Goal: Information Seeking & Learning: Learn about a topic

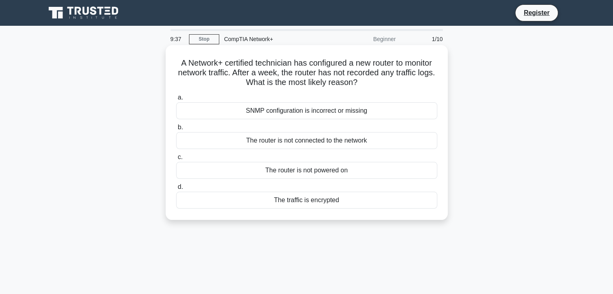
click at [329, 113] on div "SNMP configuration is incorrect or missing" at bounding box center [306, 110] width 261 height 17
click at [176, 100] on input "a. SNMP configuration is incorrect or missing" at bounding box center [176, 97] width 0 height 5
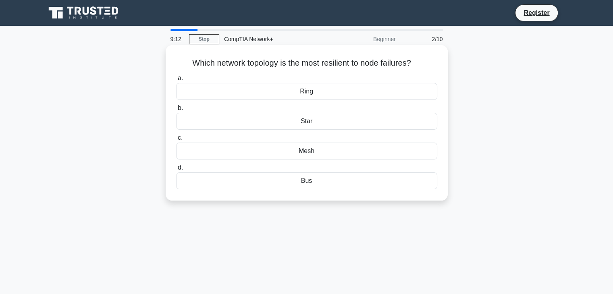
click at [321, 186] on div "Bus" at bounding box center [306, 181] width 261 height 17
click at [176, 171] on input "d. Bus" at bounding box center [176, 167] width 0 height 5
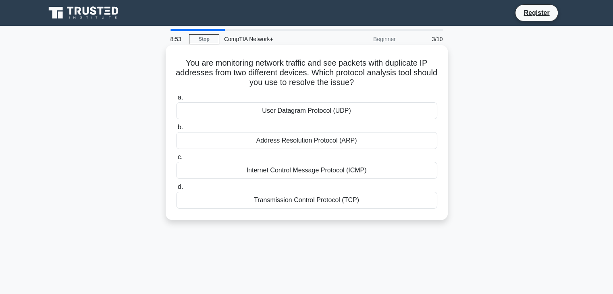
click at [298, 146] on div "Address Resolution Protocol (ARP)" at bounding box center [306, 140] width 261 height 17
click at [176, 130] on input "b. Address Resolution Protocol (ARP)" at bounding box center [176, 127] width 0 height 5
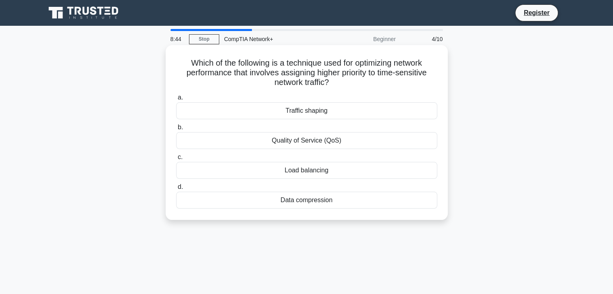
click at [310, 139] on div "Quality of Service (QoS)" at bounding box center [306, 140] width 261 height 17
click at [176, 130] on input "b. Quality of Service (QoS)" at bounding box center [176, 127] width 0 height 5
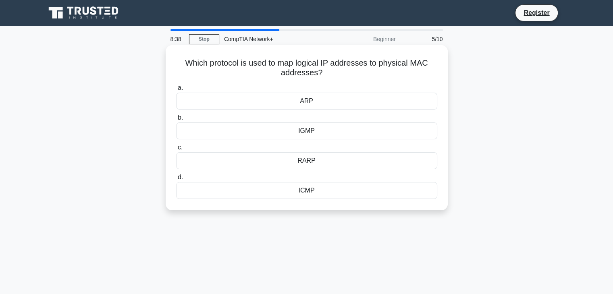
click at [325, 104] on div "ARP" at bounding box center [306, 101] width 261 height 17
click at [176, 91] on input "a. ARP" at bounding box center [176, 87] width 0 height 5
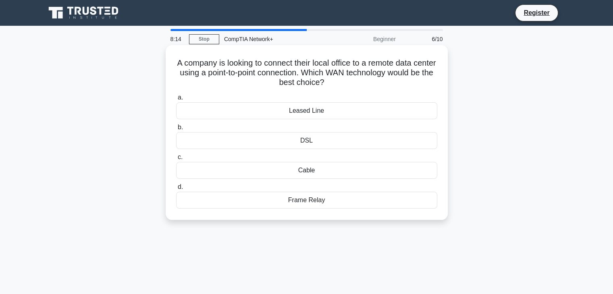
click at [319, 142] on div "DSL" at bounding box center [306, 140] width 261 height 17
click at [176, 130] on input "b. DSL" at bounding box center [176, 127] width 0 height 5
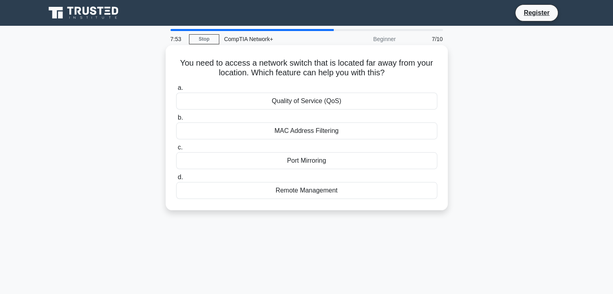
click at [319, 193] on div "Remote Management" at bounding box center [306, 190] width 261 height 17
click at [176, 180] on input "d. Remote Management" at bounding box center [176, 177] width 0 height 5
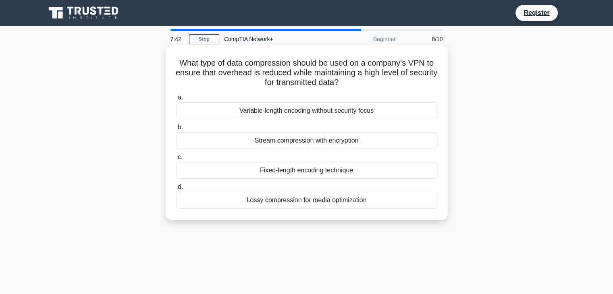
click at [303, 172] on div "Fixed-length encoding technique" at bounding box center [306, 170] width 261 height 17
click at [176, 160] on input "c. Fixed-length encoding technique" at bounding box center [176, 157] width 0 height 5
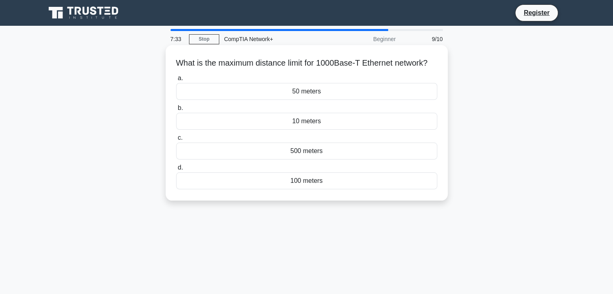
click at [319, 160] on div "500 meters" at bounding box center [306, 151] width 261 height 17
click at [176, 141] on input "c. 500 meters" at bounding box center [176, 137] width 0 height 5
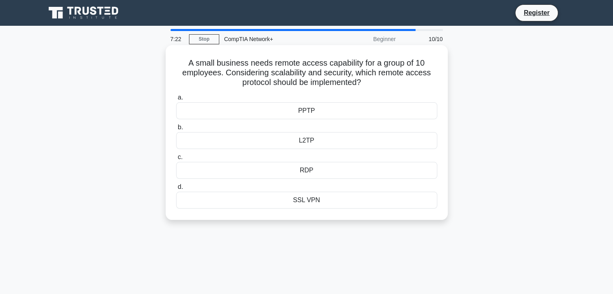
click at [307, 139] on div "L2TP" at bounding box center [306, 140] width 261 height 17
click at [176, 130] on input "b. L2TP" at bounding box center [176, 127] width 0 height 5
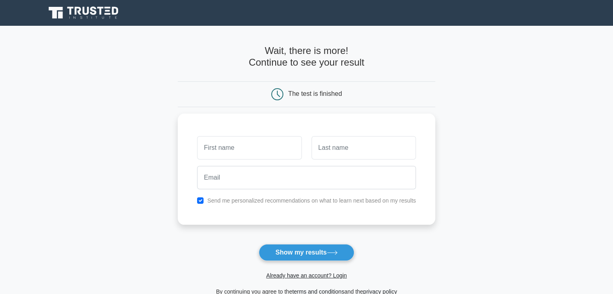
type input "a"
type input "Sanjudharani"
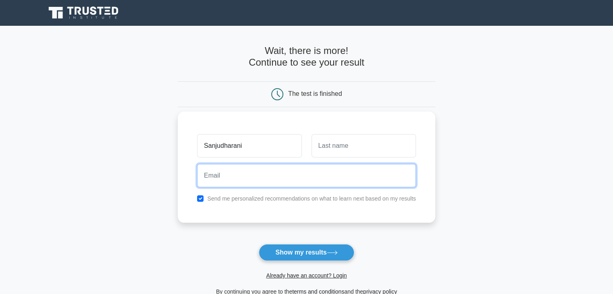
click at [268, 178] on input "email" at bounding box center [306, 175] width 219 height 23
type input "sanjudharani. r@gmail.com"
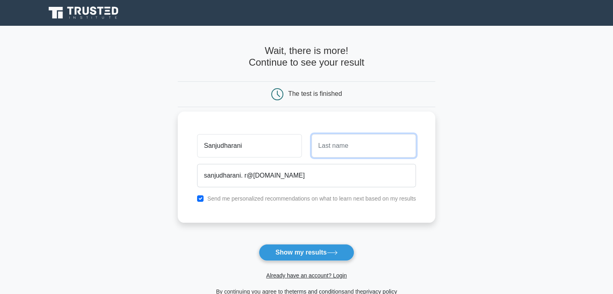
click at [368, 143] on input "text" at bounding box center [364, 145] width 104 height 23
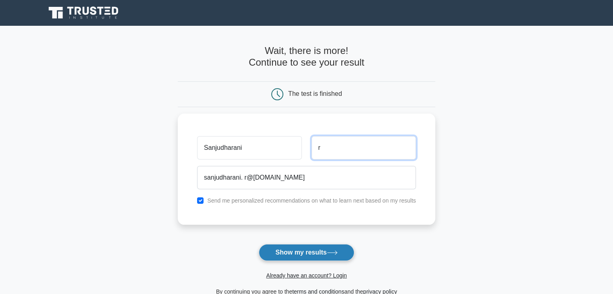
type input "r"
click at [310, 255] on button "Show my results" at bounding box center [306, 252] width 95 height 17
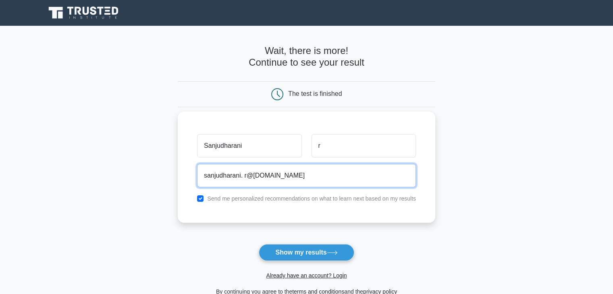
click at [300, 172] on input "sanjudharani. r@gmail.com" at bounding box center [306, 175] width 219 height 23
click at [259, 244] on button "Show my results" at bounding box center [306, 252] width 95 height 17
type input "s"
click at [275, 178] on input "email" at bounding box center [306, 175] width 219 height 23
type input "[EMAIL_ADDRESS][DOMAIN_NAME]"
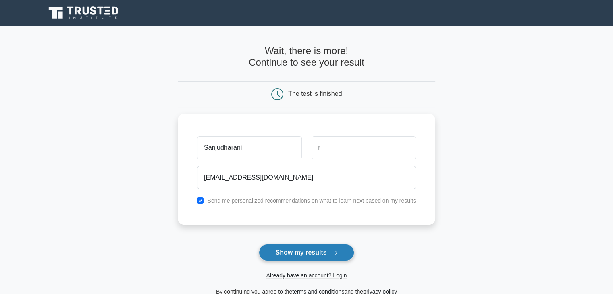
click at [298, 254] on button "Show my results" at bounding box center [306, 252] width 95 height 17
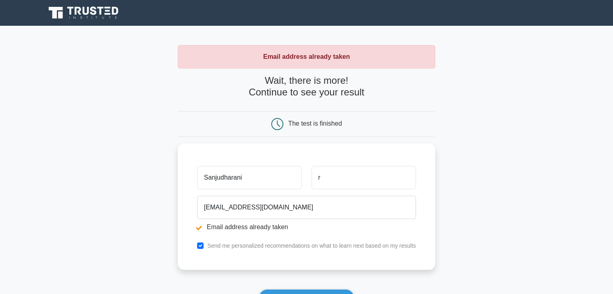
click at [497, 134] on main "Email address already taken Wait, there is more! Continue to see your result Th…" at bounding box center [306, 193] width 613 height 335
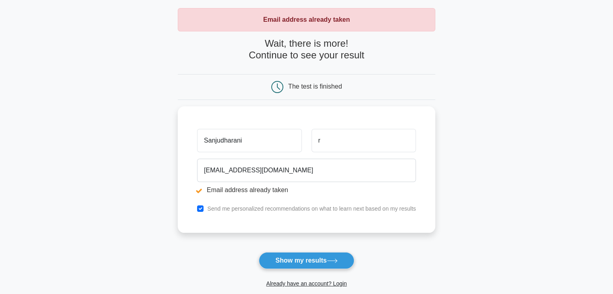
scroll to position [32, 0]
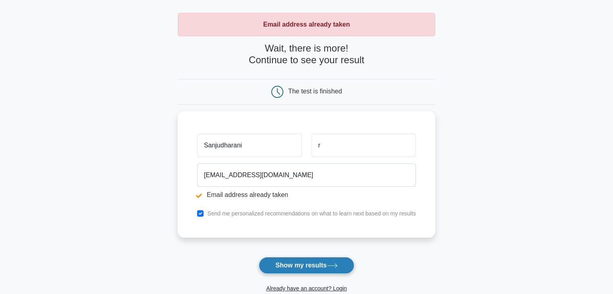
click at [295, 264] on button "Show my results" at bounding box center [306, 265] width 95 height 17
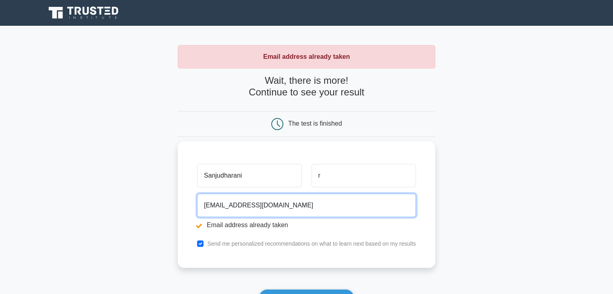
click at [297, 212] on input "[EMAIL_ADDRESS][DOMAIN_NAME]" at bounding box center [306, 205] width 219 height 23
type input "s"
type input "23cy47@ksriet.ac.in"
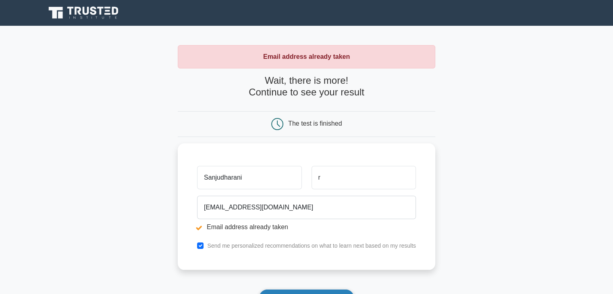
click at [312, 290] on button "Show my results" at bounding box center [306, 297] width 95 height 17
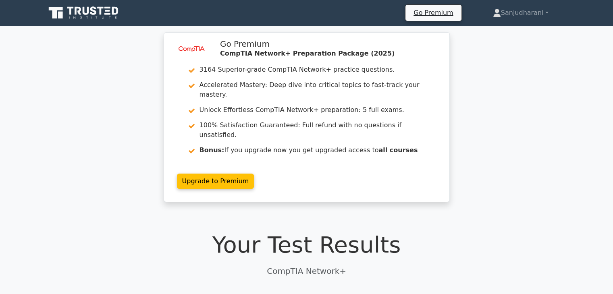
click at [514, 84] on div "image/svg+xml Go Premium CompTIA Network+ Preparation Package (2025) 3164 Super…" at bounding box center [306, 122] width 613 height 180
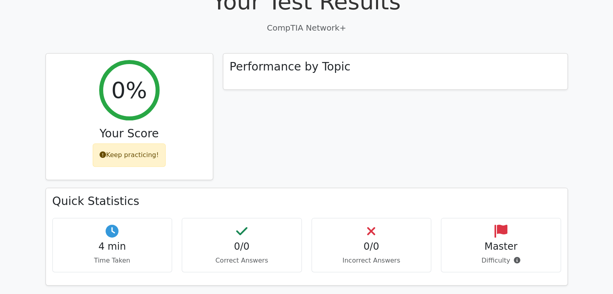
scroll to position [228, 0]
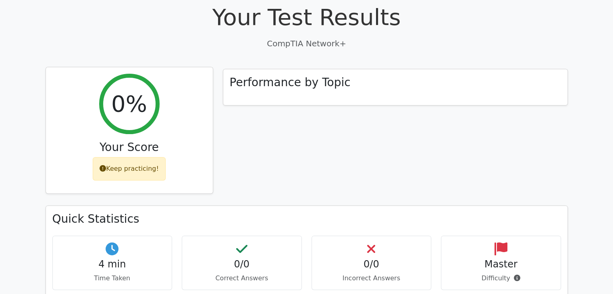
click at [136, 157] on div "Keep practicing!" at bounding box center [129, 168] width 73 height 23
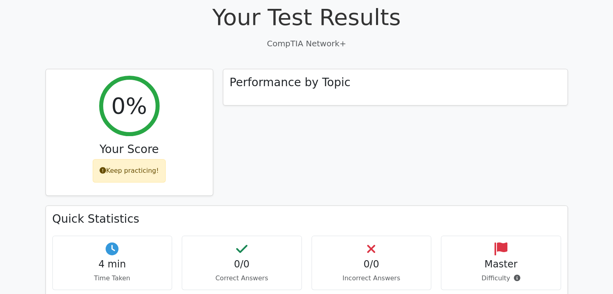
click at [299, 108] on div "Performance by Topic" at bounding box center [395, 137] width 355 height 137
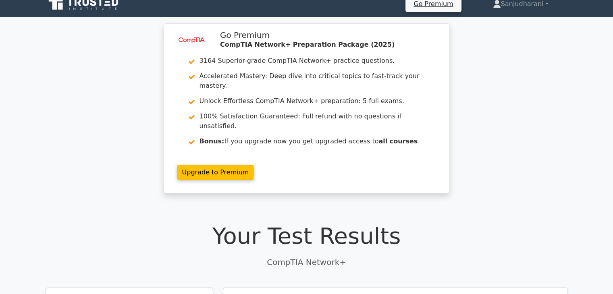
scroll to position [0, 0]
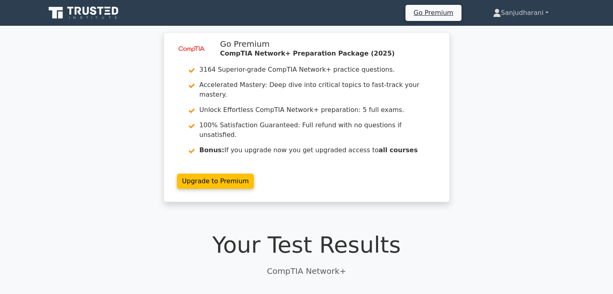
click at [543, 13] on link "Sanjudharani" at bounding box center [521, 13] width 94 height 16
click at [516, 29] on link "Profile" at bounding box center [506, 31] width 64 height 13
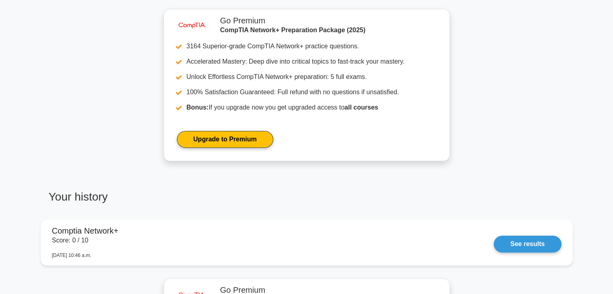
scroll to position [435, 0]
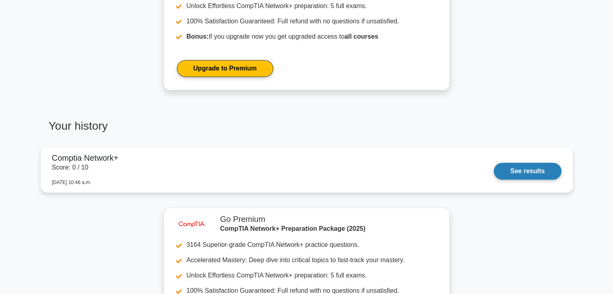
click at [533, 166] on link "See results" at bounding box center [527, 171] width 67 height 17
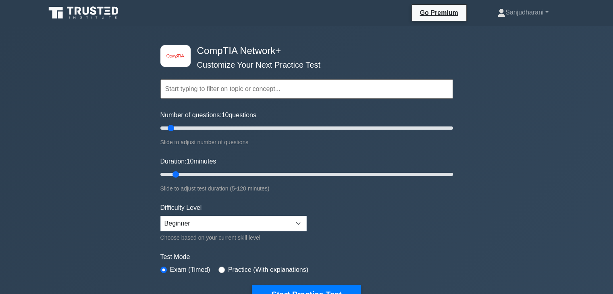
click at [222, 86] on input "text" at bounding box center [306, 88] width 293 height 19
click at [490, 130] on div "image/svg+xml CompTIA Network+ Customize Your Next Practice Test Topics Network…" at bounding box center [306, 256] width 613 height 460
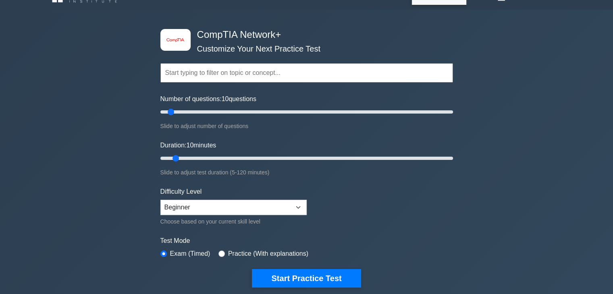
scroll to position [48, 0]
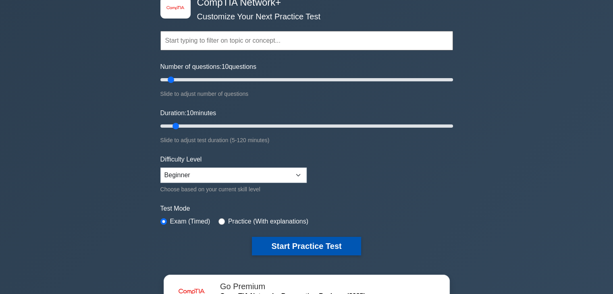
click at [326, 247] on button "Start Practice Test" at bounding box center [306, 246] width 109 height 19
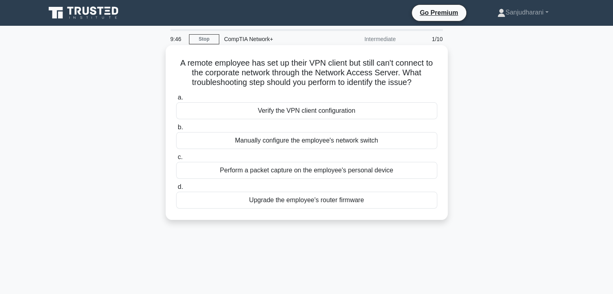
click at [321, 144] on div "Manually configure the employee's network switch" at bounding box center [306, 140] width 261 height 17
click at [176, 130] on input "b. Manually configure the employee's network switch" at bounding box center [176, 127] width 0 height 5
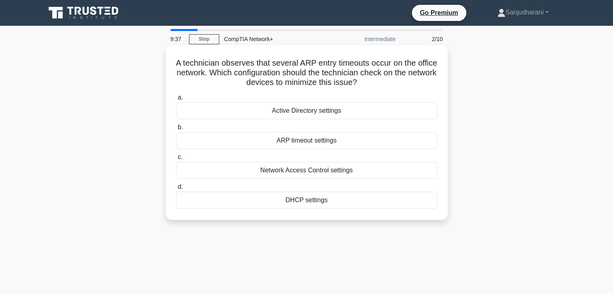
click at [310, 143] on div "ARP timeout settings" at bounding box center [306, 140] width 261 height 17
click at [176, 130] on input "b. ARP timeout settings" at bounding box center [176, 127] width 0 height 5
